Goal: Information Seeking & Learning: Learn about a topic

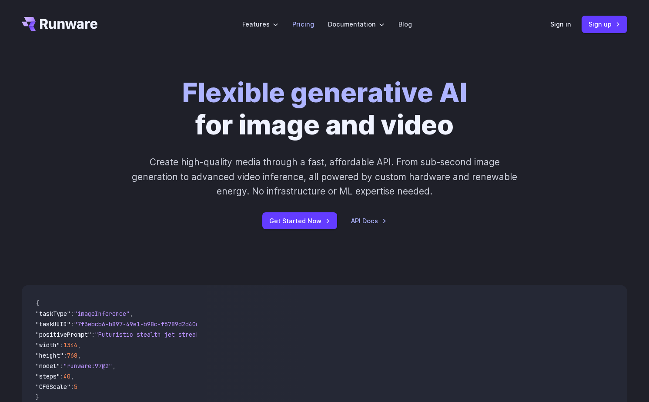
click at [302, 23] on link "Pricing" at bounding box center [303, 24] width 22 height 10
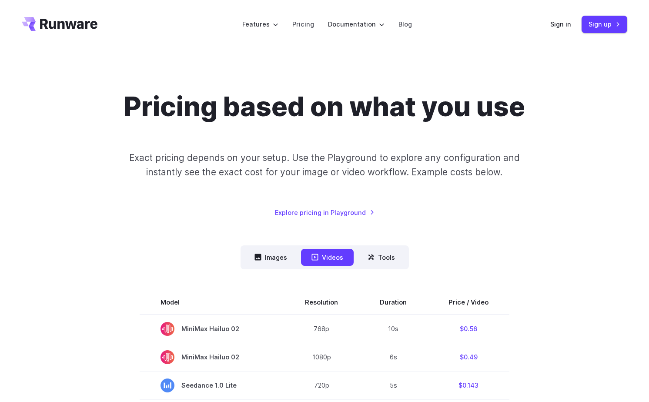
scroll to position [164, 0]
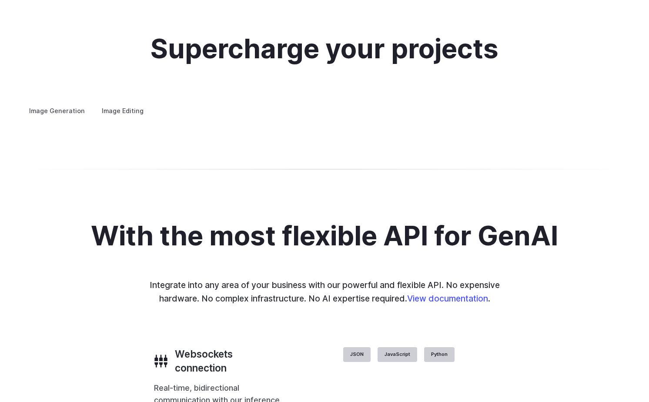
scroll to position [1571, 0]
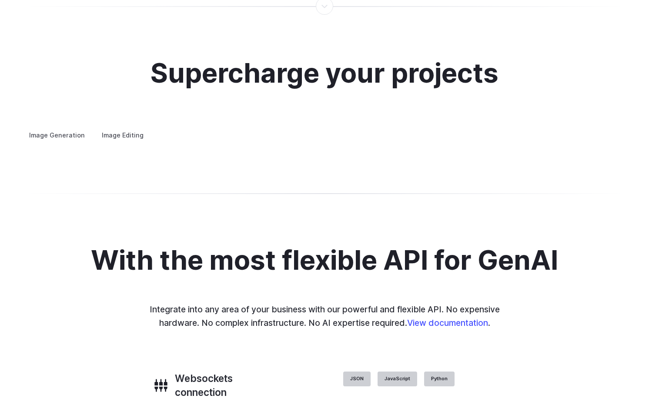
click at [133, 127] on label "Image Editing" at bounding box center [122, 134] width 57 height 15
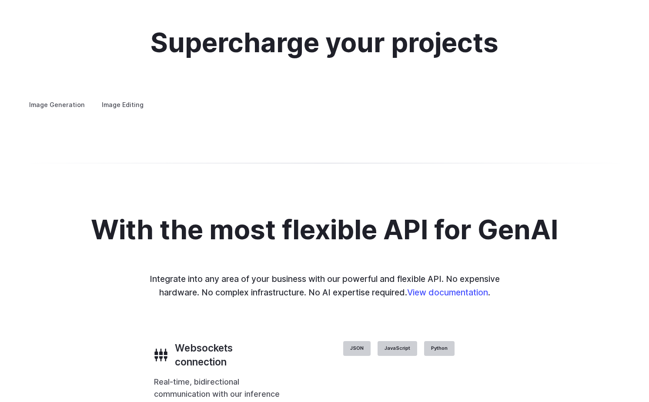
click at [0, 0] on summary "Inpainting" at bounding box center [0, 0] width 0 height 0
click at [0, 0] on details "Outpainting Extend the boundaries of your images creatively, adding new element…" at bounding box center [0, 0] width 0 height 0
click at [0, 0] on summary "Outpainting" at bounding box center [0, 0] width 0 height 0
click at [0, 0] on summary "Upscaling" at bounding box center [0, 0] width 0 height 0
click at [0, 0] on summary "Outpainting" at bounding box center [0, 0] width 0 height 0
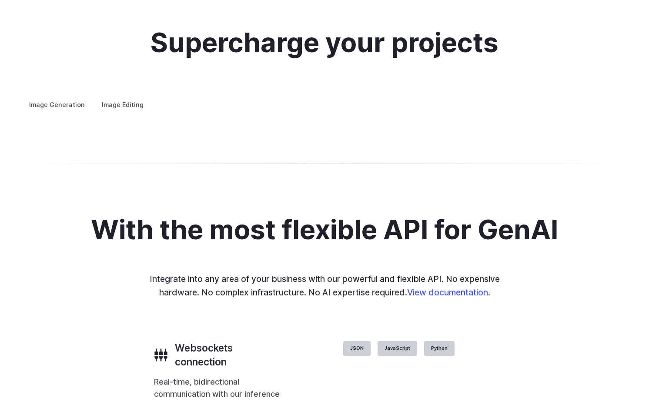
click at [0, 0] on details "Upscaling Enhance image resolution and quality, making low-resolution photos sh…" at bounding box center [0, 0] width 0 height 0
click at [0, 0] on summary "Upscaling" at bounding box center [0, 0] width 0 height 0
click at [0, 0] on h3 "Background Removal" at bounding box center [0, 0] width 0 height 0
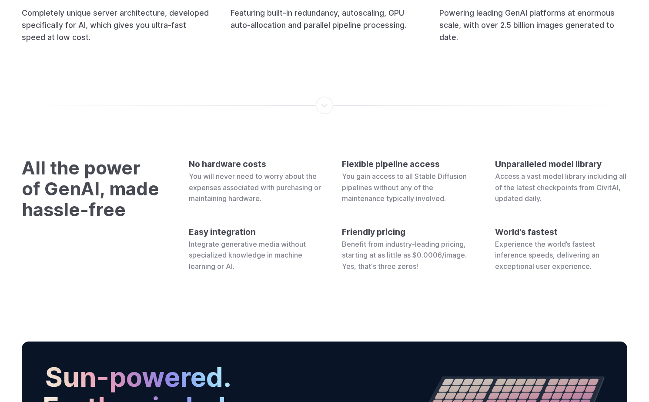
scroll to position [2663, 0]
